Goal: Find contact information: Find contact information

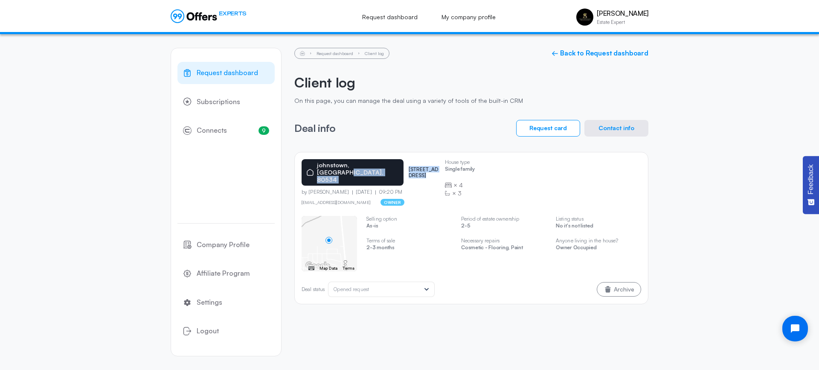
drag, startPoint x: 434, startPoint y: 164, endPoint x: 381, endPoint y: 163, distance: 53.3
click at [381, 163] on div "[GEOGRAPHIC_DATA] [STREET_ADDRESS]" at bounding box center [370, 172] width 136 height 26
click at [604, 128] on button "Contact info" at bounding box center [616, 128] width 64 height 17
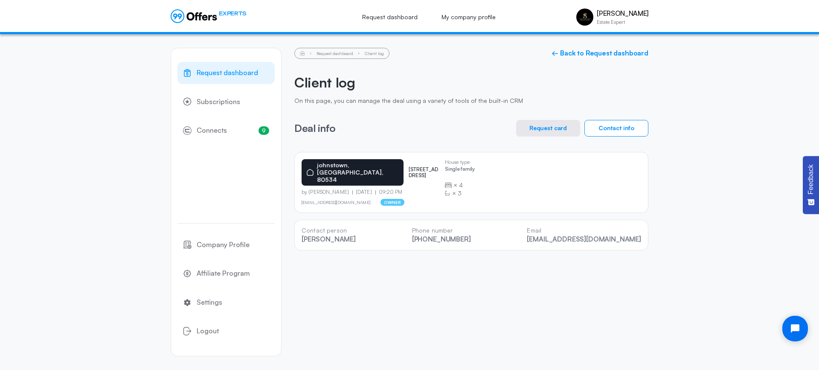
click at [553, 127] on button "Request card" at bounding box center [548, 128] width 64 height 17
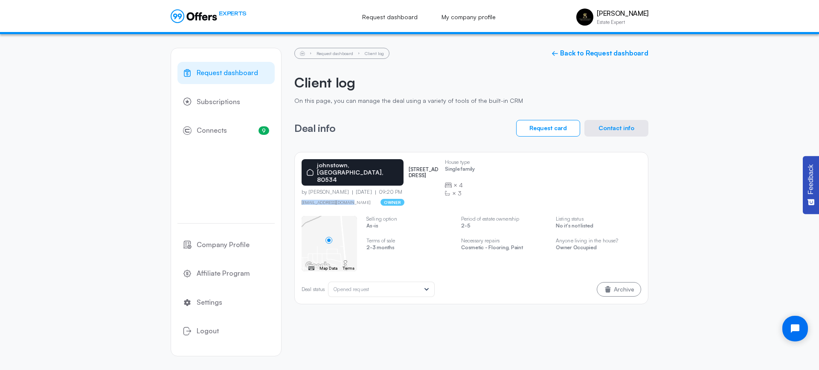
drag, startPoint x: 351, startPoint y: 189, endPoint x: 301, endPoint y: 188, distance: 49.5
click at [301, 188] on div "[GEOGRAPHIC_DATA] [STREET_ADDRESS] by [PERSON_NAME] [DATE] 09:20 PM [EMAIL_ADDR…" at bounding box center [471, 228] width 354 height 152
copy link "[EMAIL_ADDRESS][DOMAIN_NAME]"
click at [602, 125] on button "Contact info" at bounding box center [616, 128] width 64 height 17
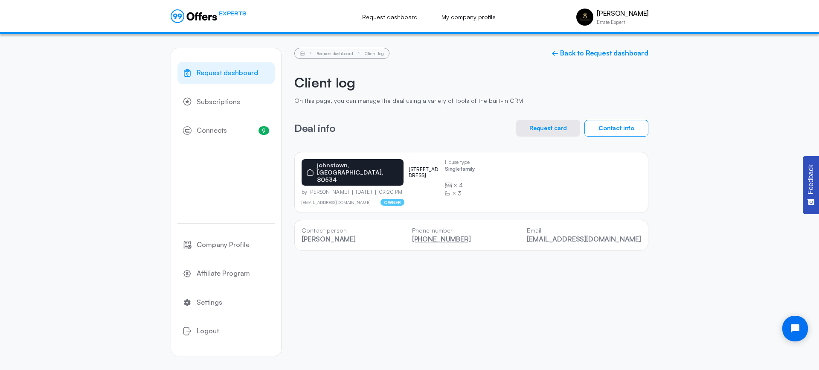
click at [484, 229] on div "Contact person [PERSON_NAME] Phone number [PHONE_NUMBER] Email [EMAIL_ADDRESS][…" at bounding box center [471, 235] width 354 height 31
